Goal: Information Seeking & Learning: Learn about a topic

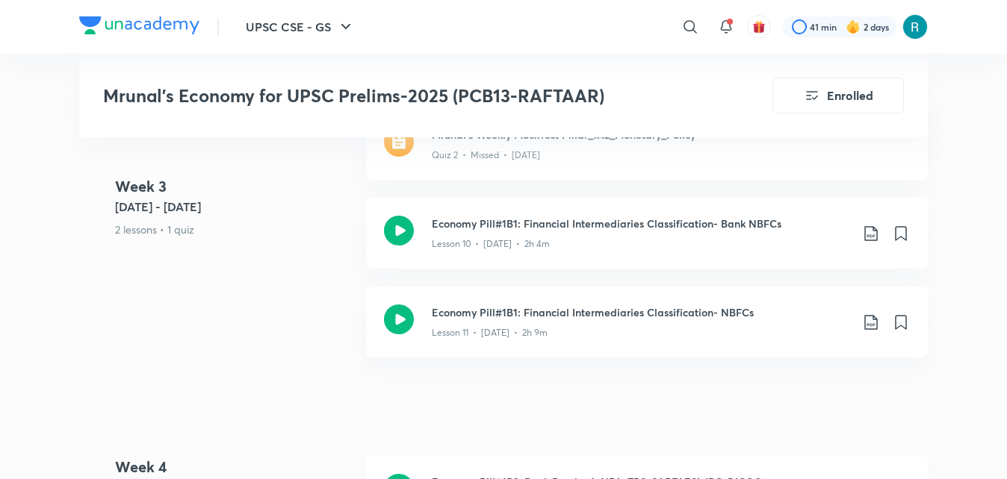
scroll to position [2018, 0]
click at [403, 238] on icon at bounding box center [399, 232] width 30 height 30
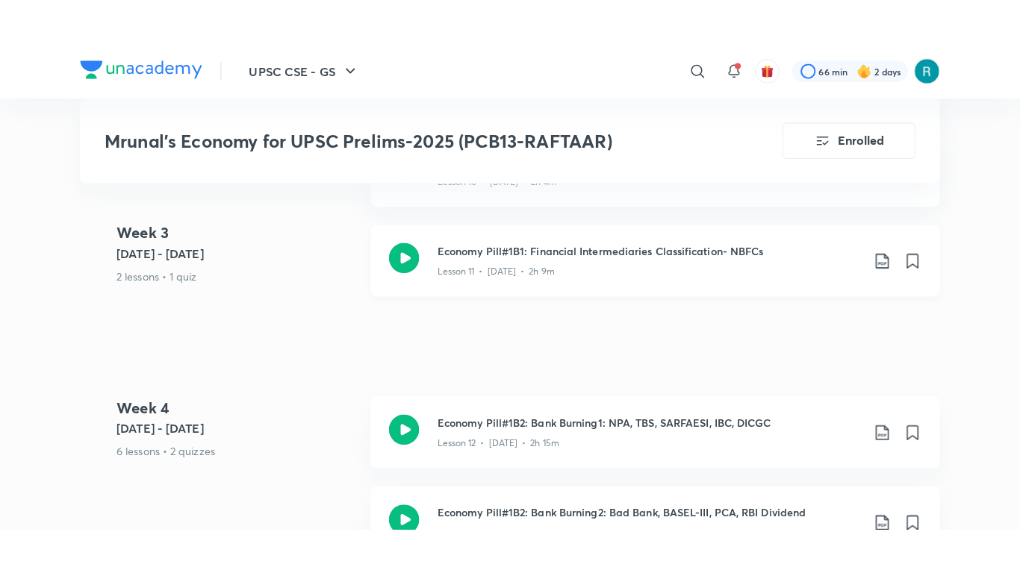
scroll to position [2129, 0]
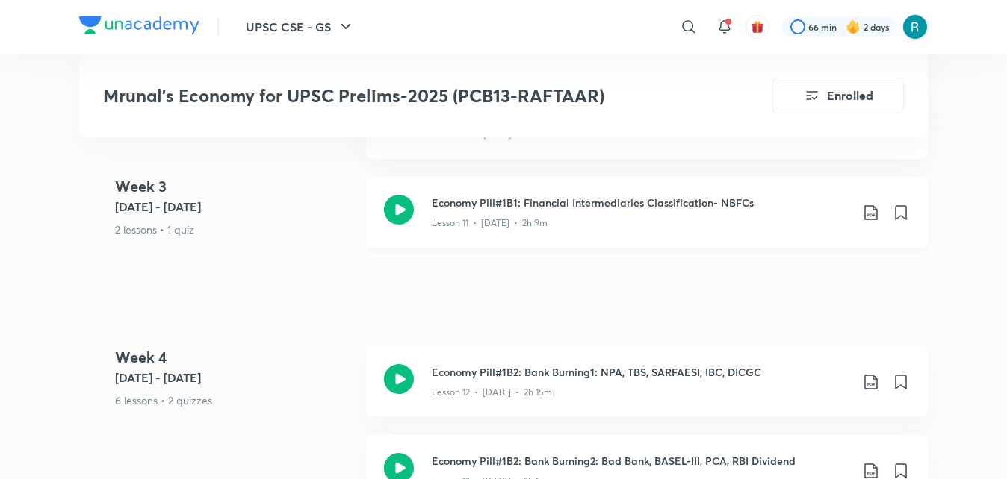
click at [400, 214] on icon at bounding box center [399, 210] width 30 height 30
